Goal: Transaction & Acquisition: Purchase product/service

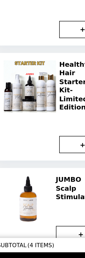
scroll to position [59, 0]
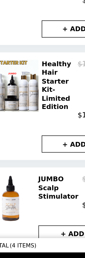
click at [42, 222] on button "+ ADD" at bounding box center [57, 227] width 39 height 10
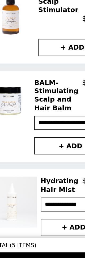
scroll to position [166, 0]
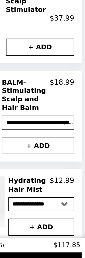
click at [39, 206] on select "**********" at bounding box center [57, 210] width 37 height 8
select select "**********"
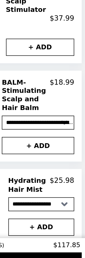
click at [39, 218] on button "+ ADD" at bounding box center [57, 223] width 37 height 10
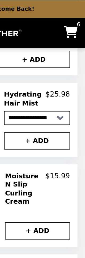
scroll to position [309, 0]
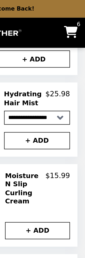
click at [73, 20] on icon "Main" at bounding box center [77, 18] width 8 height 7
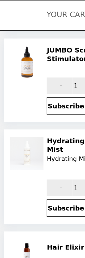
scroll to position [58, 0]
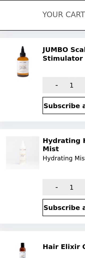
click at [39, 82] on h2 "Hydrating Hair Mist Hydrating Mist" at bounding box center [45, 85] width 38 height 15
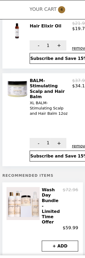
scroll to position [117, 0]
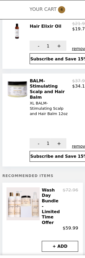
click at [31, 185] on img at bounding box center [21, 183] width 31 height 30
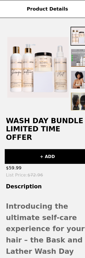
scroll to position [0, 0]
click at [52, 134] on button "+ ADD" at bounding box center [42, 140] width 76 height 13
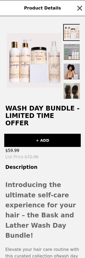
scroll to position [1, 0]
click at [82, 7] on icon "button" at bounding box center [79, 8] width 8 height 8
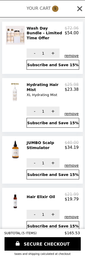
scroll to position [0, 0]
click at [79, 5] on icon at bounding box center [79, 9] width 8 height 8
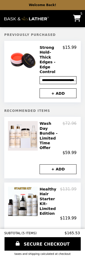
click at [21, 18] on img "Main" at bounding box center [26, 18] width 44 height 11
click at [79, 23] on link "6" at bounding box center [77, 19] width 14 height 12
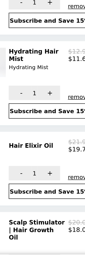
scroll to position [38, 0]
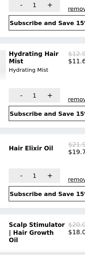
click at [26, 123] on button "-" at bounding box center [33, 127] width 15 height 9
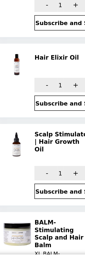
click at [35, 173] on button "-" at bounding box center [33, 177] width 15 height 9
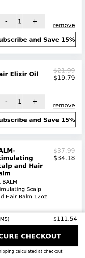
scroll to position [0, 0]
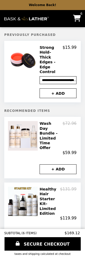
click at [58, 247] on link "SECURE CHECKOUT" at bounding box center [42, 244] width 76 height 13
